Goal: Task Accomplishment & Management: Use online tool/utility

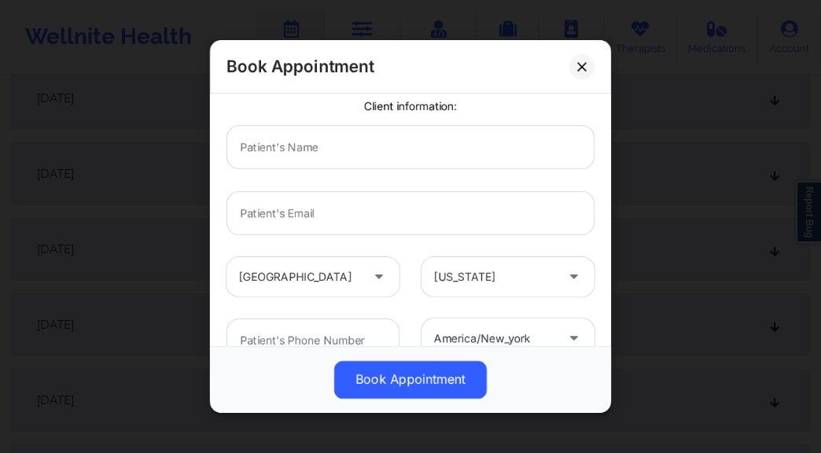
scroll to position [68, 0]
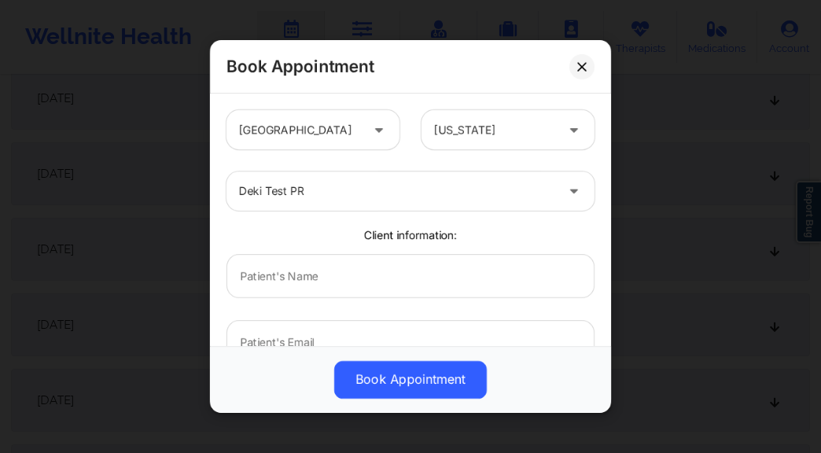
scroll to position [68, 0]
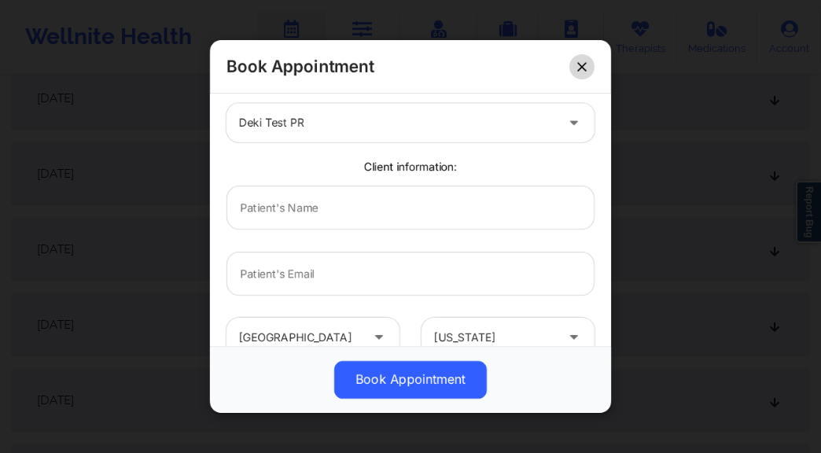
click at [579, 64] on icon at bounding box center [581, 66] width 9 height 9
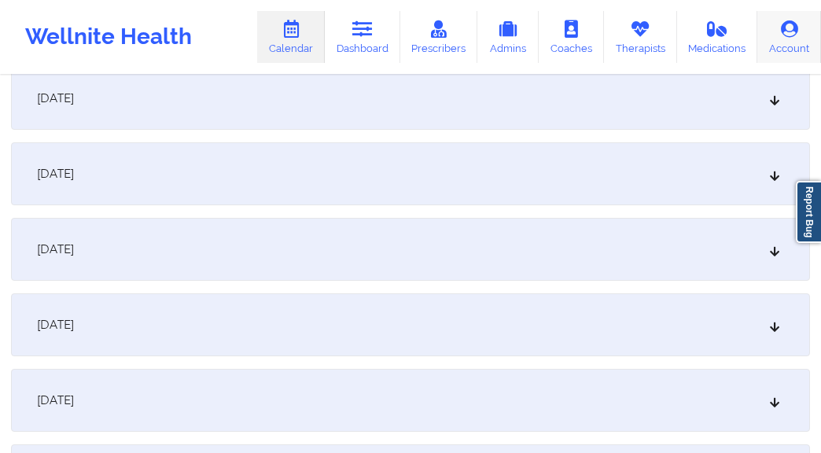
click at [786, 47] on link "Account" at bounding box center [789, 37] width 64 height 52
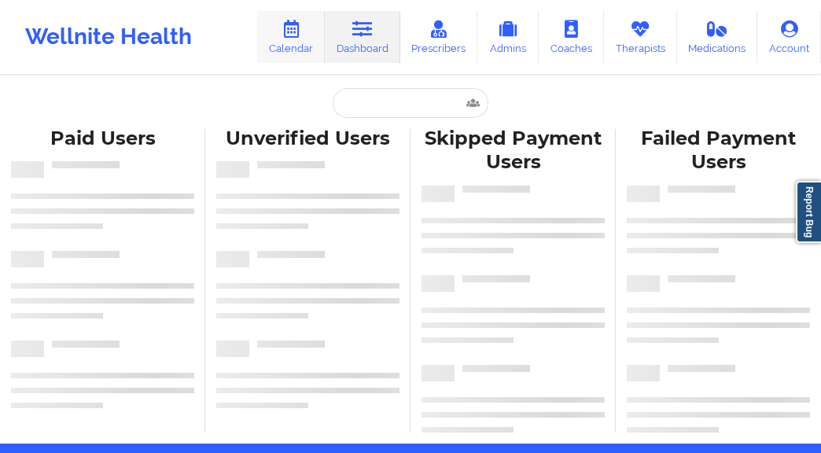
click at [296, 22] on icon at bounding box center [291, 28] width 20 height 17
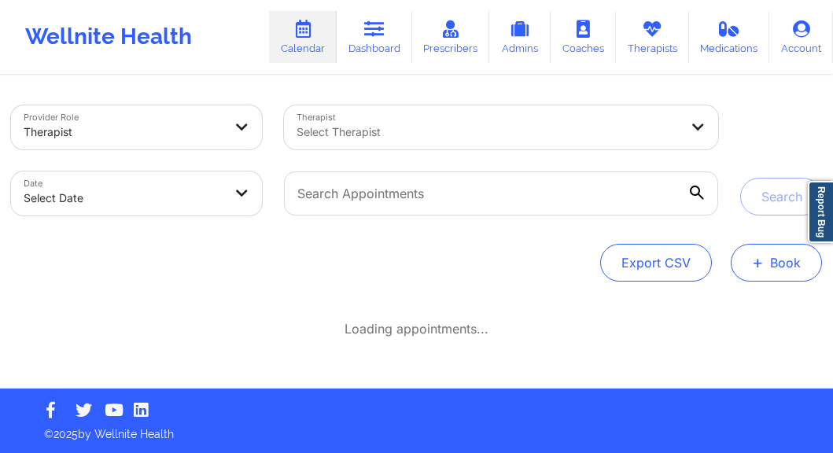
click at [775, 273] on button "+ Book" at bounding box center [776, 263] width 91 height 38
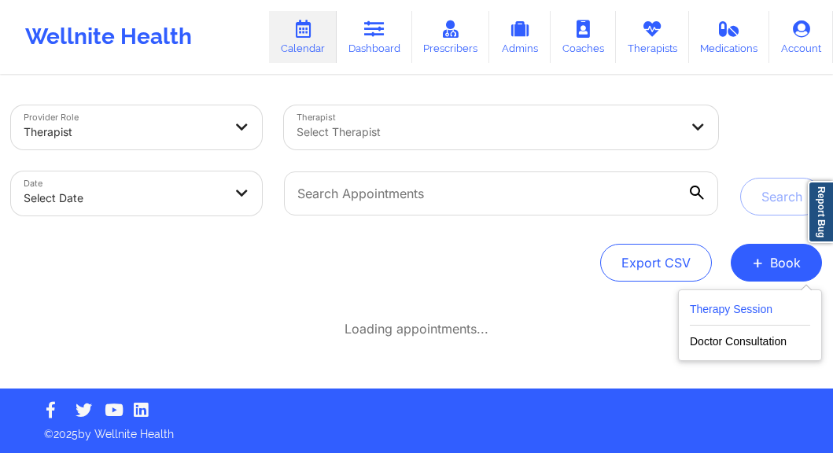
click at [773, 306] on button "Therapy Session" at bounding box center [750, 313] width 120 height 26
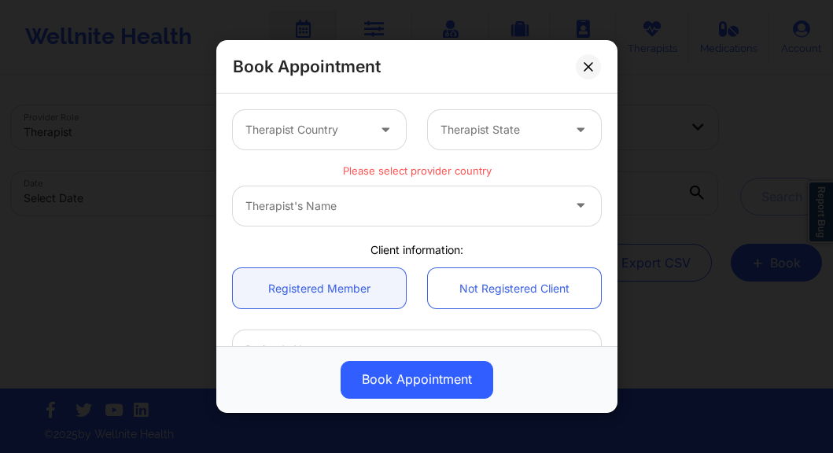
click at [349, 145] on div "Therapist Country" at bounding box center [300, 129] width 135 height 39
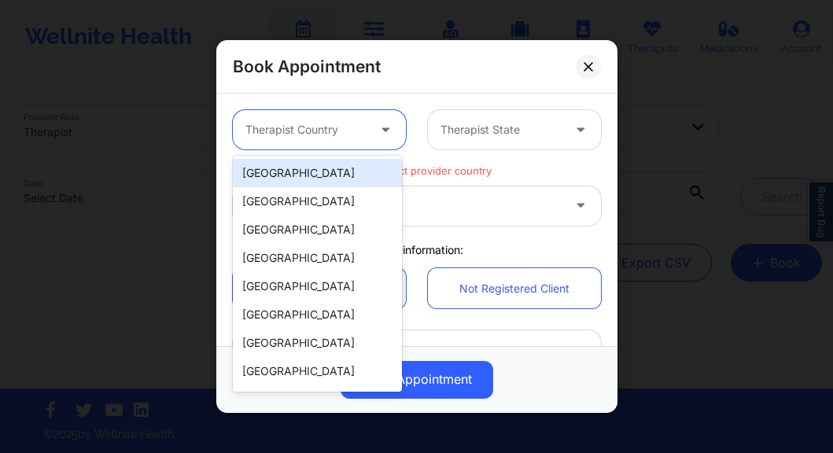
click at [336, 166] on div "[GEOGRAPHIC_DATA]" at bounding box center [317, 173] width 169 height 28
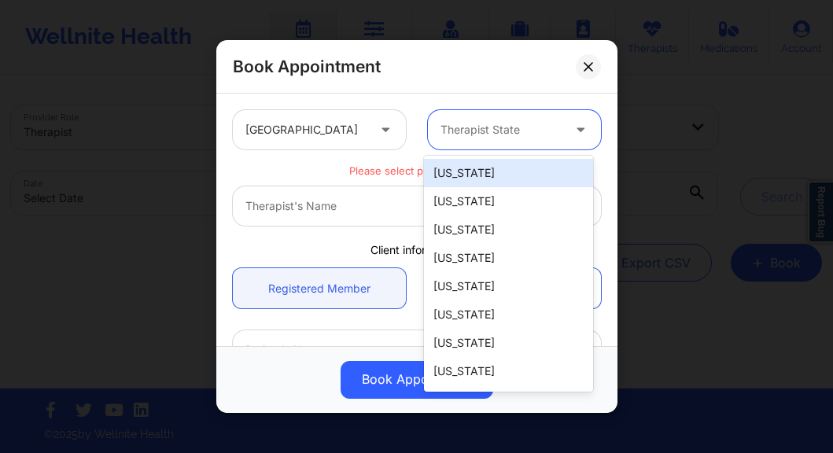
click at [525, 138] on div at bounding box center [500, 129] width 121 height 19
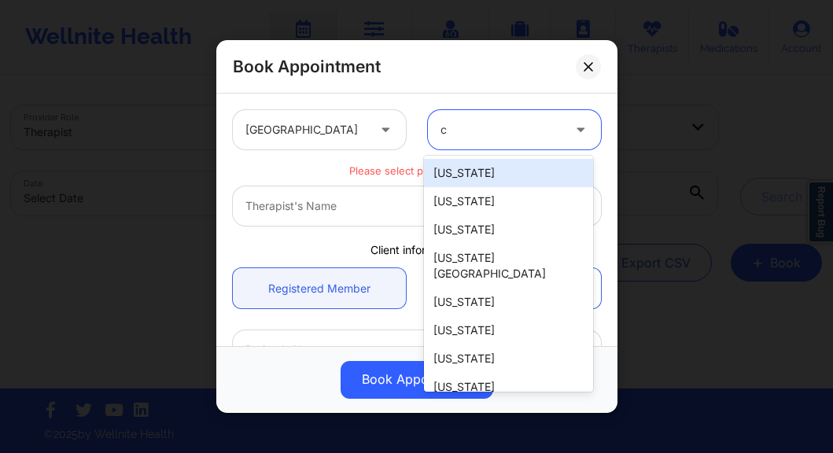
type input "ca"
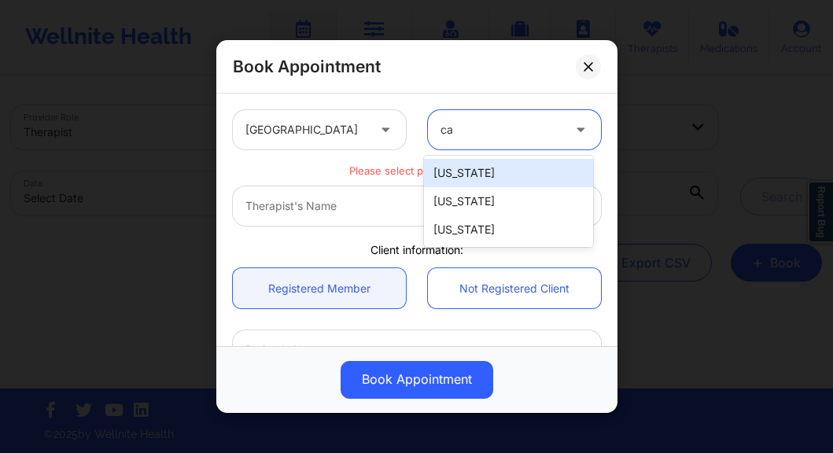
click at [501, 171] on div "[US_STATE]" at bounding box center [508, 173] width 169 height 28
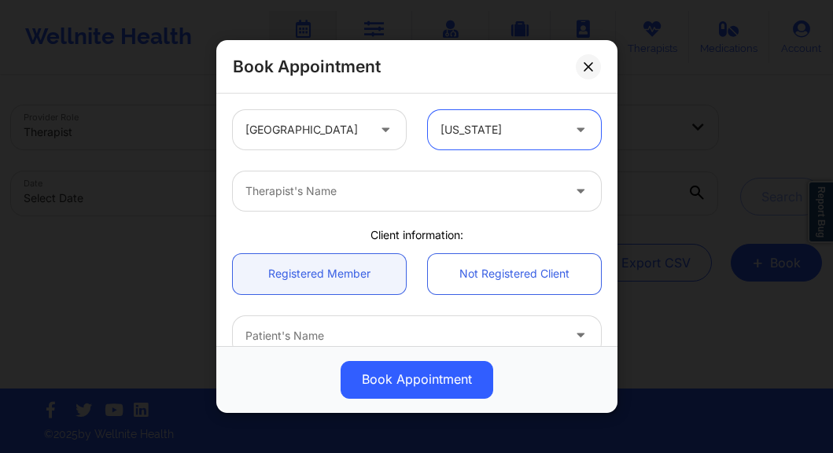
click at [374, 207] on div "Therapist's Name" at bounding box center [398, 190] width 330 height 39
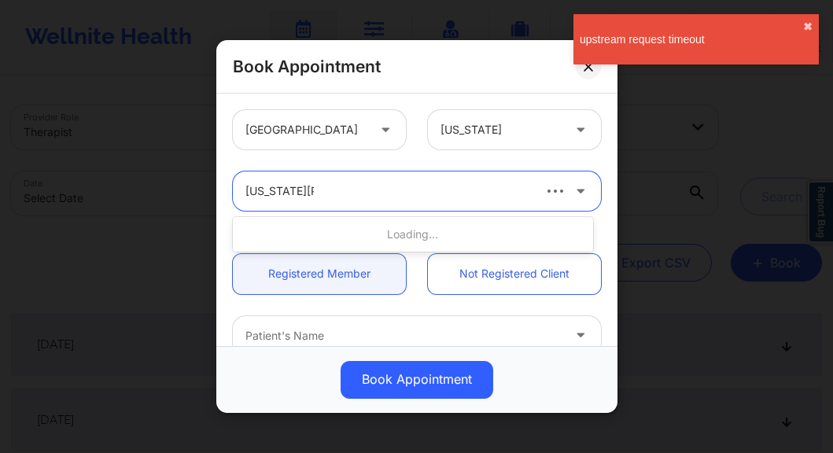
type input "virginia cutle"
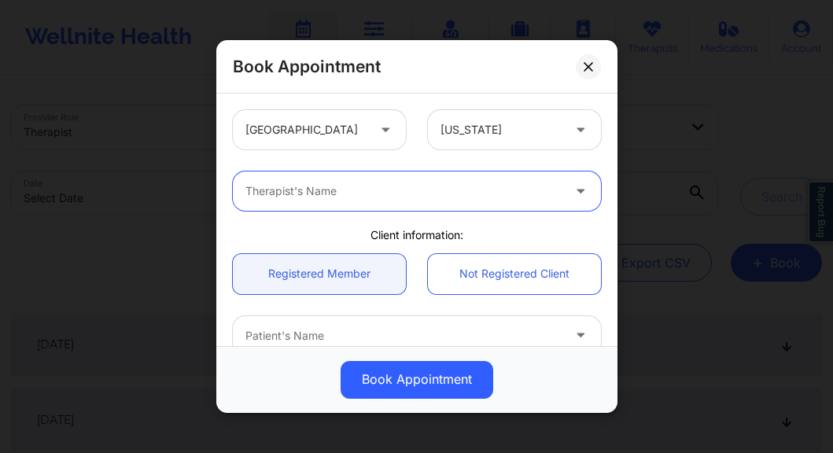
click at [382, 207] on div "Therapist's Name" at bounding box center [398, 190] width 330 height 39
type input "virginia cutler"
click at [590, 64] on icon at bounding box center [588, 66] width 9 height 9
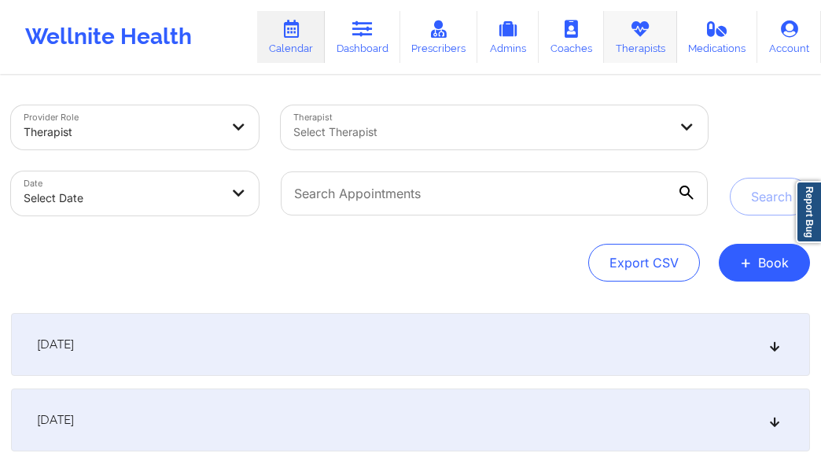
click at [640, 50] on link "Therapists" at bounding box center [640, 37] width 73 height 52
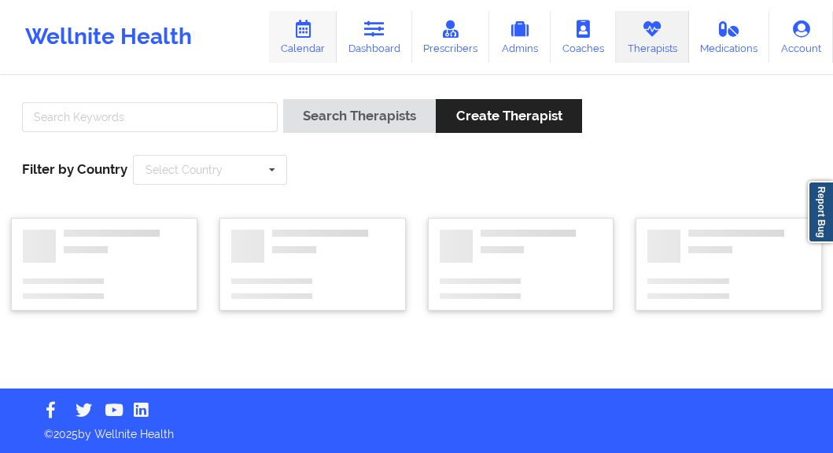
click at [309, 39] on link "Calendar" at bounding box center [303, 37] width 68 height 52
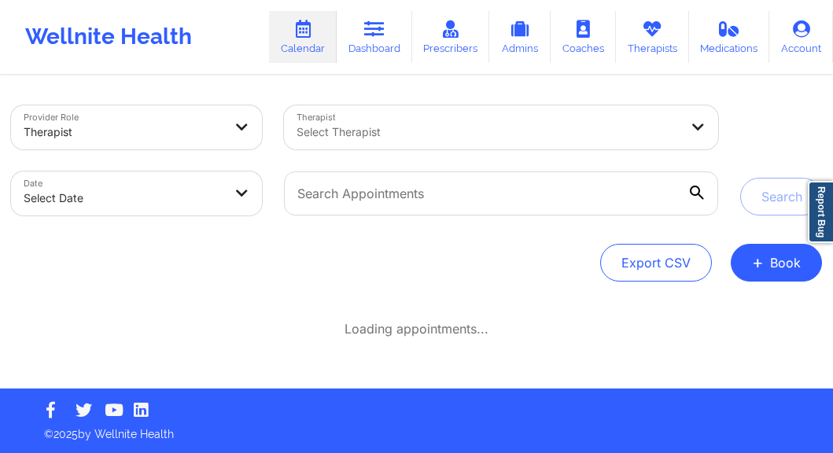
click at [187, 131] on div at bounding box center [124, 132] width 200 height 19
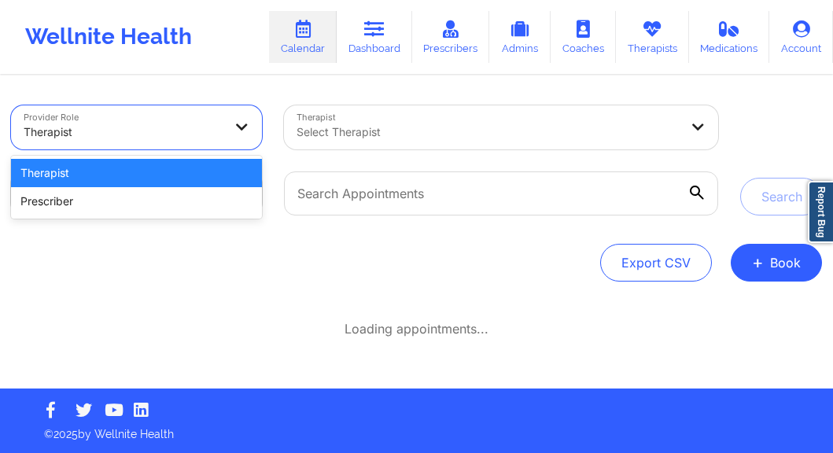
click at [366, 131] on div at bounding box center [487, 132] width 382 height 19
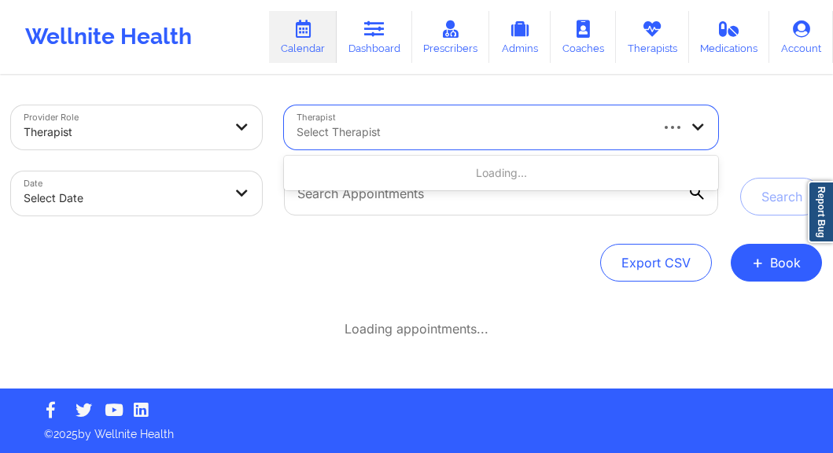
click at [114, 193] on body "Wellnite Health Calendar Dashboard Prescribers Admins Coaches Therapists Medica…" at bounding box center [416, 226] width 833 height 453
select select "2025-8"
select select "2025-9"
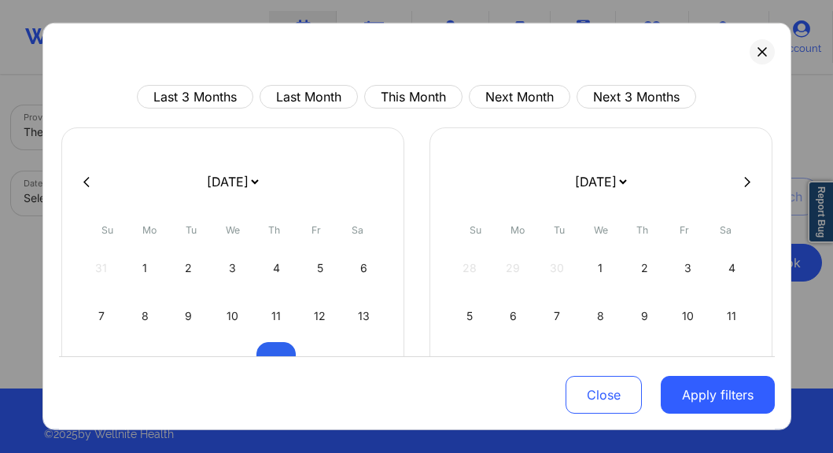
select select "2025-8"
select select "2025-9"
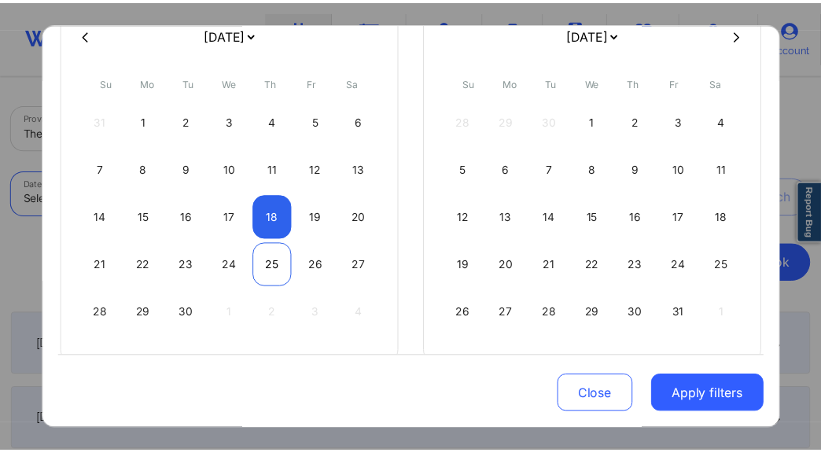
scroll to position [148, 0]
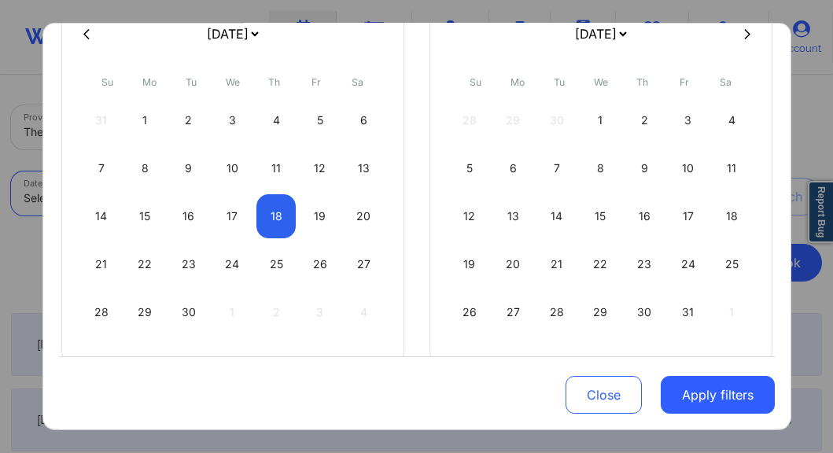
drag, startPoint x: 271, startPoint y: 220, endPoint x: 293, endPoint y: 219, distance: 22.1
click at [271, 220] on div "18" at bounding box center [276, 216] width 40 height 44
select select "2025-8"
select select "2025-9"
click at [314, 218] on div "19" at bounding box center [320, 216] width 40 height 44
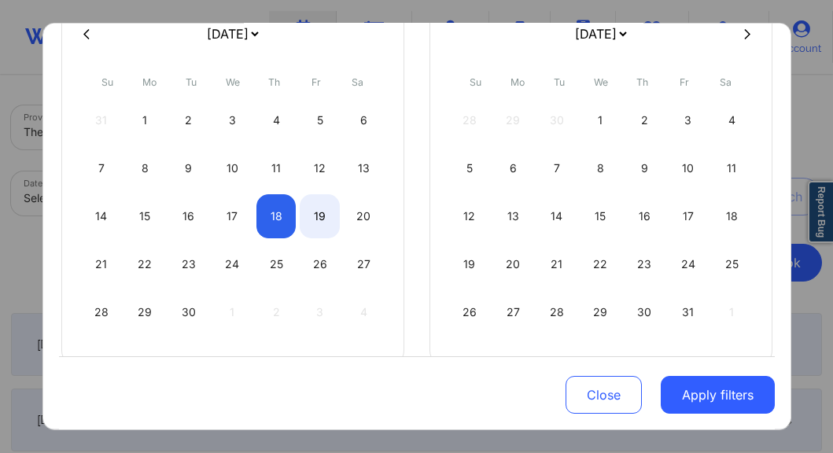
select select "2025-8"
select select "2025-9"
click at [711, 396] on button "Apply filters" at bounding box center [718, 395] width 114 height 38
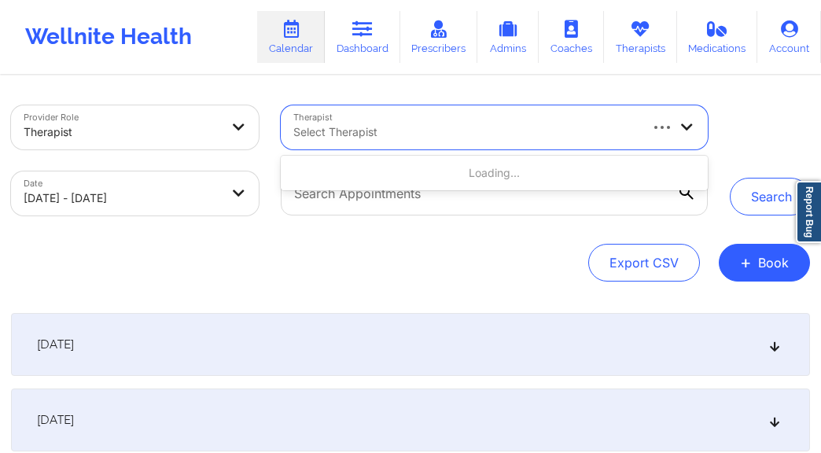
click at [539, 134] on div at bounding box center [465, 132] width 344 height 19
type input "fallon coste"
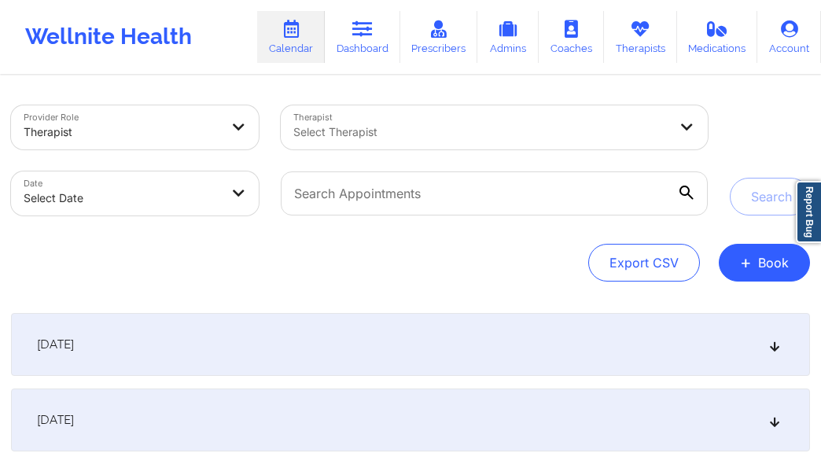
click at [377, 112] on div "Select Therapist" at bounding box center [475, 127] width 389 height 44
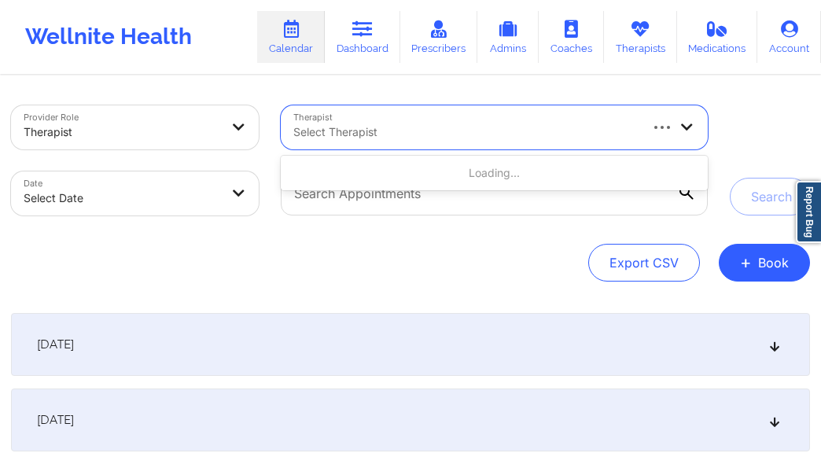
click at [156, 138] on div at bounding box center [122, 132] width 196 height 19
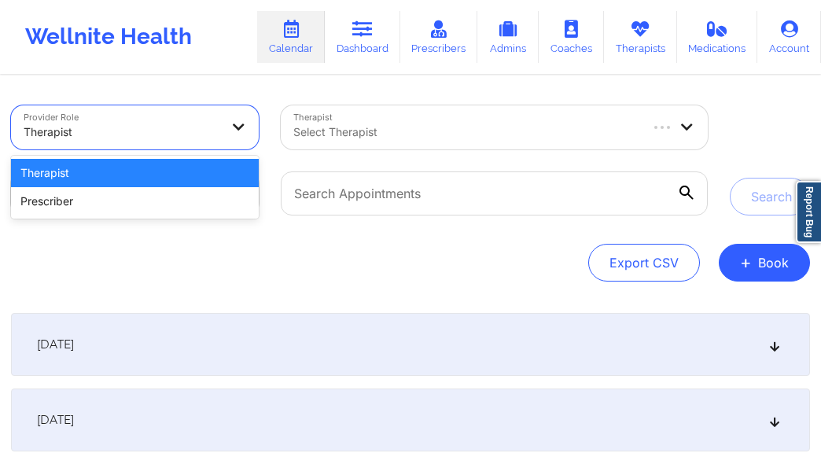
click at [160, 172] on div "Therapist" at bounding box center [135, 173] width 248 height 28
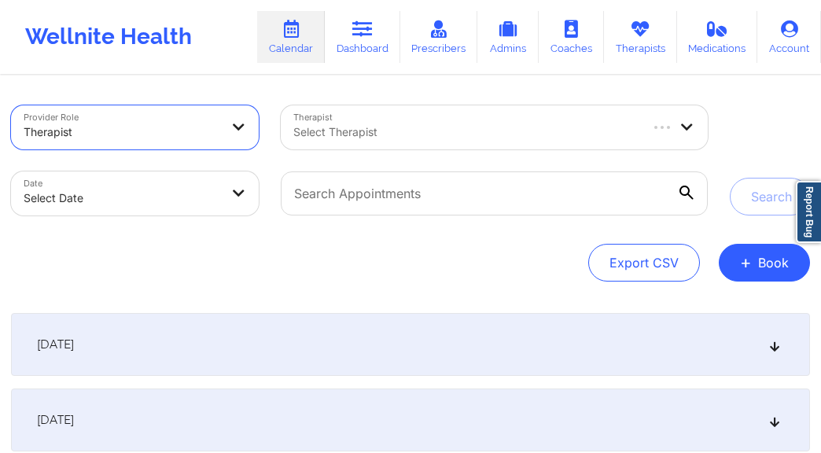
click at [180, 191] on body "Wellnite Health Calendar Dashboard Prescribers Admins Coaches Therapists Medica…" at bounding box center [410, 226] width 821 height 453
select select "2025-8"
select select "2025-9"
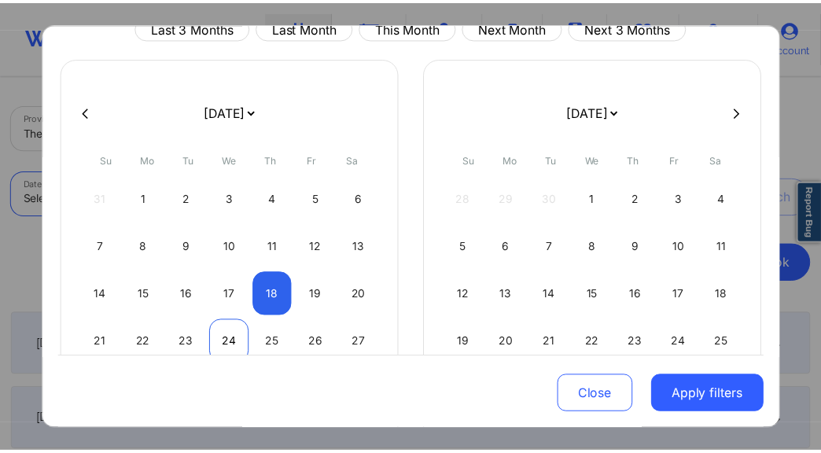
scroll to position [149, 0]
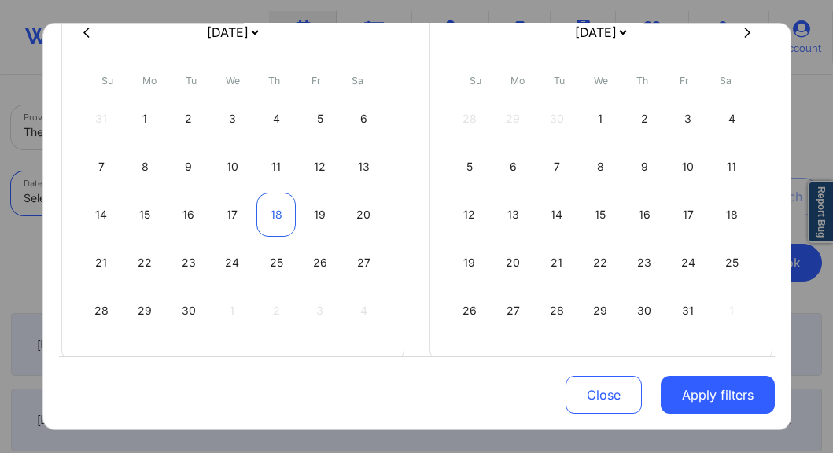
click at [272, 208] on div "18" at bounding box center [276, 215] width 40 height 44
select select "2025-8"
select select "2025-9"
click at [315, 211] on div "19" at bounding box center [320, 215] width 40 height 44
select select "2025-8"
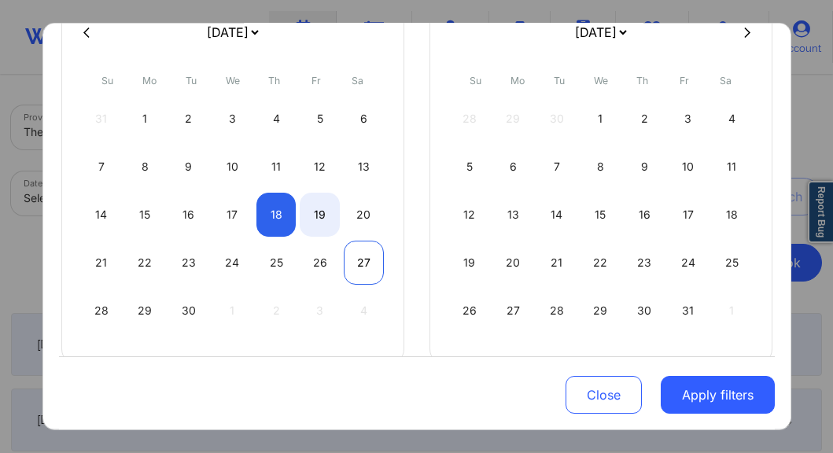
select select "2025-9"
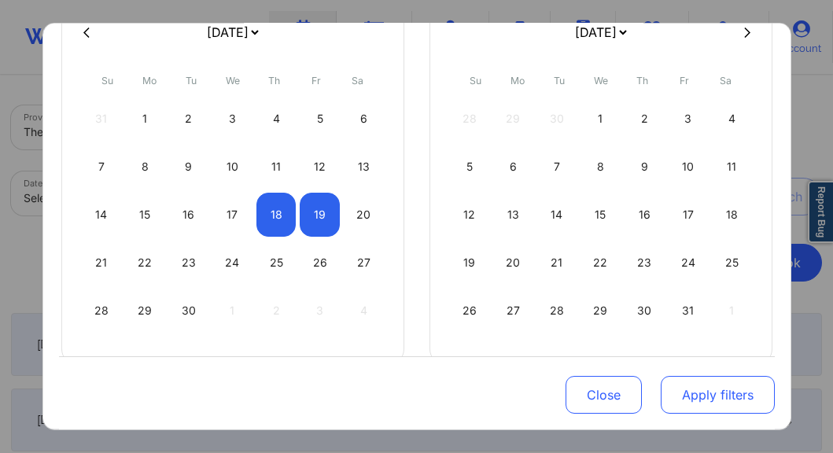
click at [709, 414] on div "Close Apply filters" at bounding box center [417, 392] width 716 height 73
click at [725, 392] on button "Apply filters" at bounding box center [718, 395] width 114 height 38
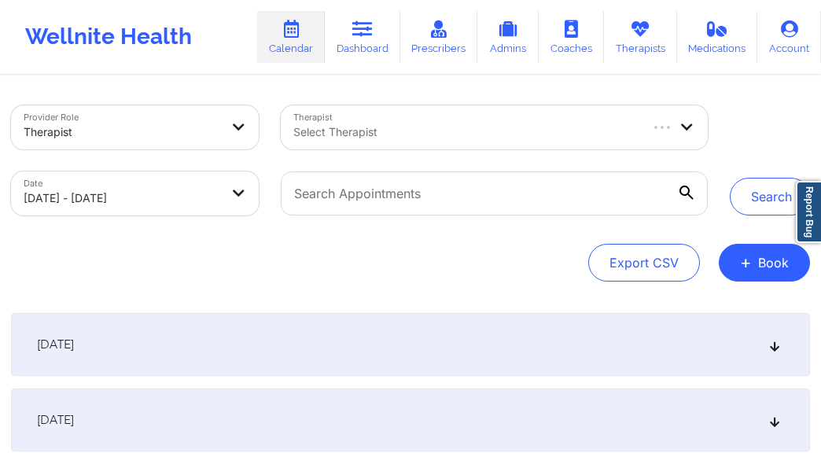
click at [447, 117] on div "Select Therapist" at bounding box center [460, 127] width 358 height 44
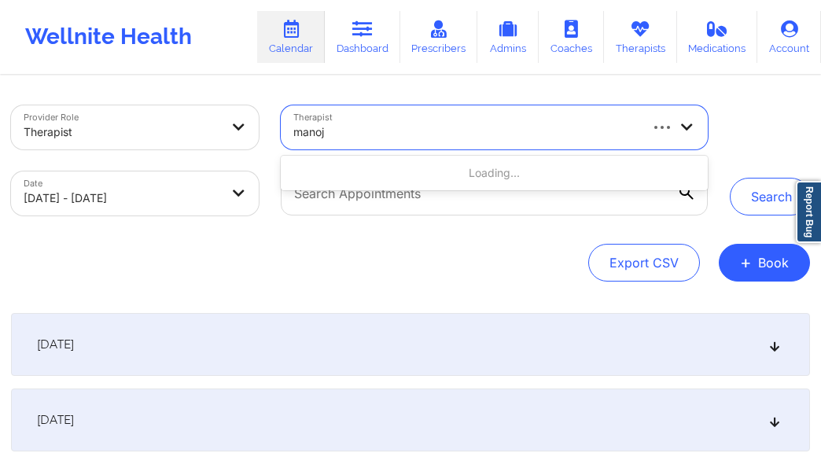
type input "manoj"
click at [190, 425] on div "[DATE]" at bounding box center [410, 419] width 799 height 63
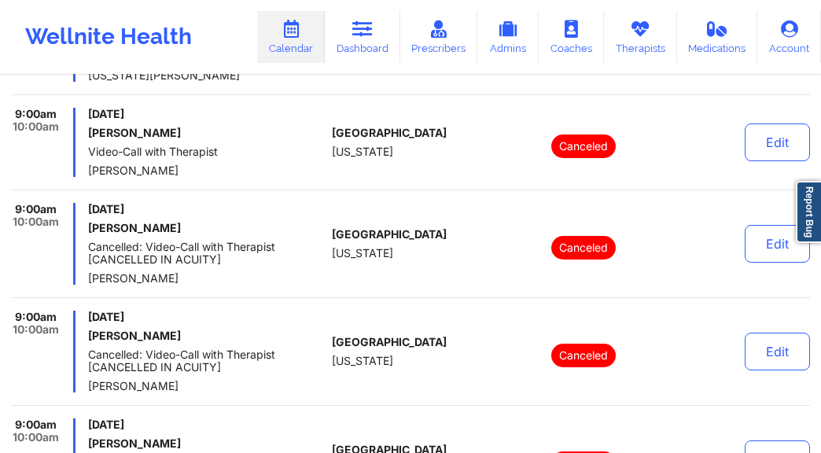
scroll to position [3448, 0]
